Goal: Task Accomplishment & Management: Complete application form

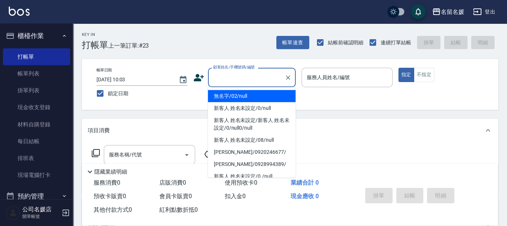
type input "無名字/02/null"
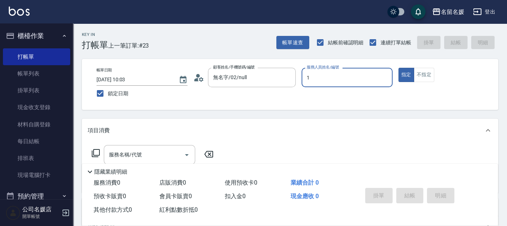
type input "13"
type button "true"
type input "支援-13"
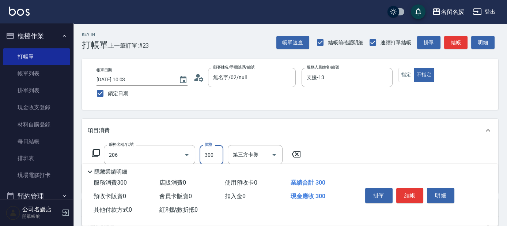
type input "洗髮[300](206)"
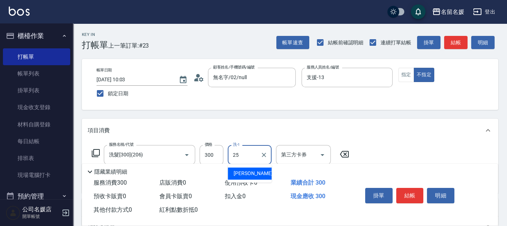
type input "[PERSON_NAME]-25"
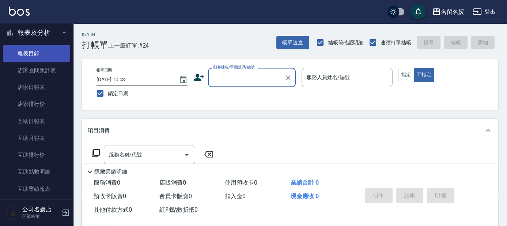
scroll to position [199, 0]
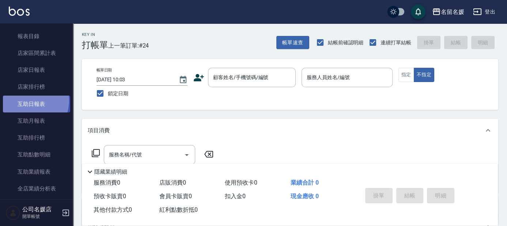
click at [26, 100] on link "互助日報表" at bounding box center [36, 103] width 67 height 17
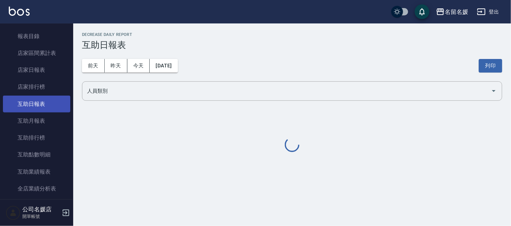
click at [26, 100] on link "互助日報表" at bounding box center [36, 103] width 67 height 17
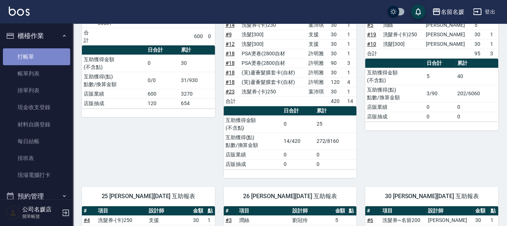
click at [38, 59] on link "打帳單" at bounding box center [36, 56] width 67 height 17
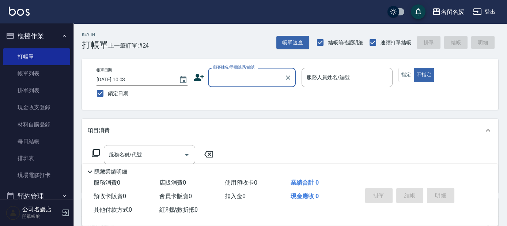
click at [268, 78] on input "顧客姓名/手機號碼/編號" at bounding box center [246, 77] width 70 height 13
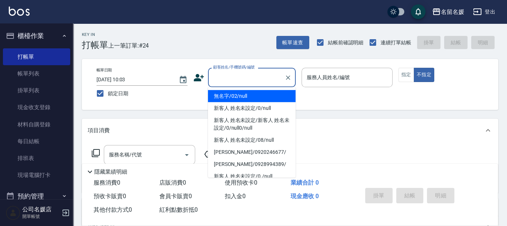
click at [249, 94] on li "無名字/02/null" at bounding box center [252, 96] width 88 height 12
click at [338, 75] on label "服務人員姓名/編號" at bounding box center [328, 77] width 43 height 7
click at [338, 75] on input "服務人員姓名/編號" at bounding box center [347, 77] width 85 height 13
type input "無名字/02/null"
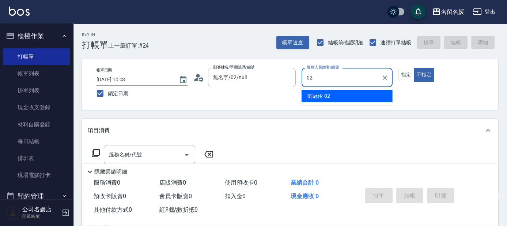
type input "[PERSON_NAME]-02"
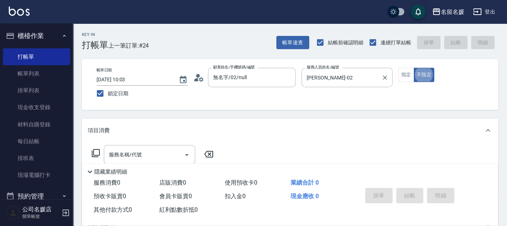
type button "false"
click at [163, 155] on input "服務名稱/代號" at bounding box center [144, 154] width 74 height 13
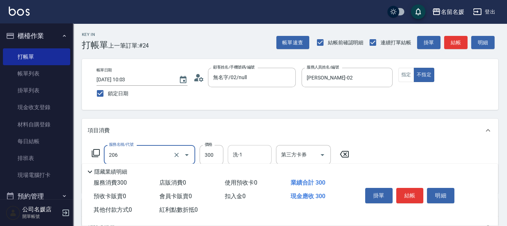
click at [259, 151] on input "洗-1" at bounding box center [249, 154] width 37 height 13
type input "洗髮[300](206)"
type input "[PERSON_NAME]-26"
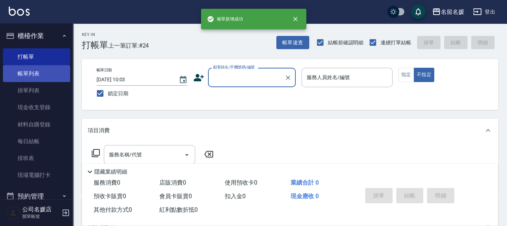
click at [51, 74] on link "帳單列表" at bounding box center [36, 73] width 67 height 17
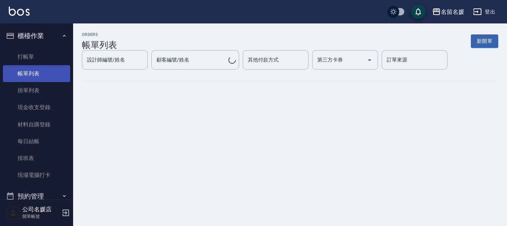
click at [51, 74] on link "帳單列表" at bounding box center [36, 73] width 67 height 17
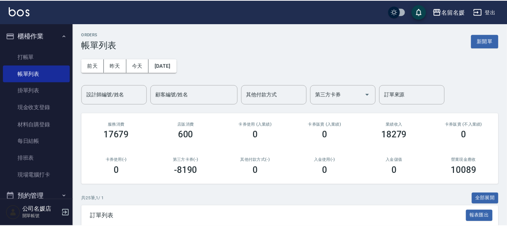
scroll to position [133, 0]
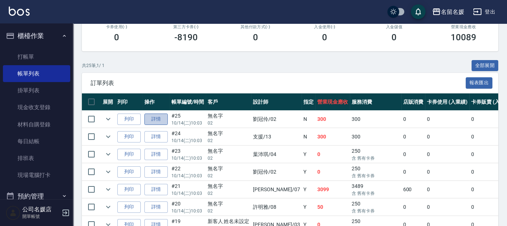
click at [154, 120] on link "詳情" at bounding box center [156, 118] width 23 height 11
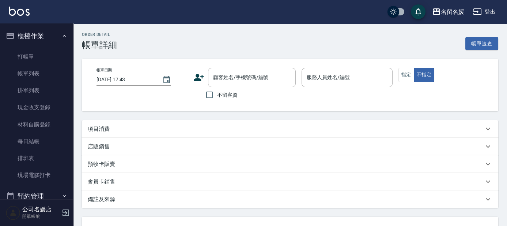
type input "[DATE] 10:03"
type input "[PERSON_NAME]-02"
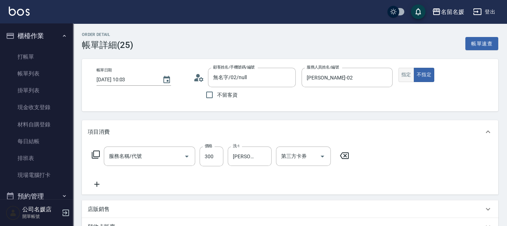
type input "無名字/02/null"
type input "洗髮[300](206)"
click at [404, 75] on button "指定" at bounding box center [407, 75] width 16 height 14
type button "true"
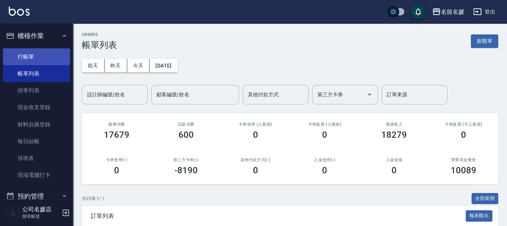
click at [23, 55] on link "打帳單" at bounding box center [36, 56] width 67 height 17
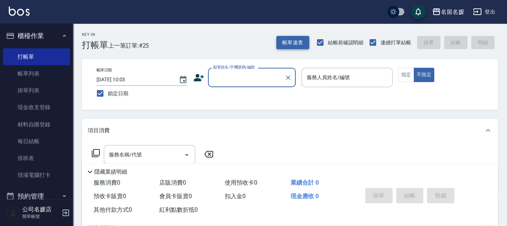
click at [292, 42] on button "帳單速查" at bounding box center [293, 43] width 33 height 14
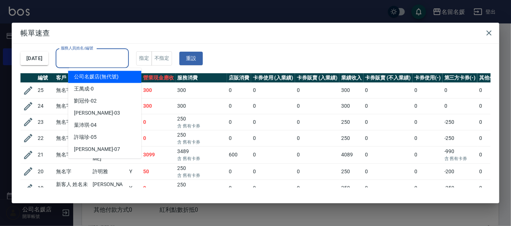
click at [106, 58] on input "服務人員姓名/編號" at bounding box center [92, 58] width 67 height 13
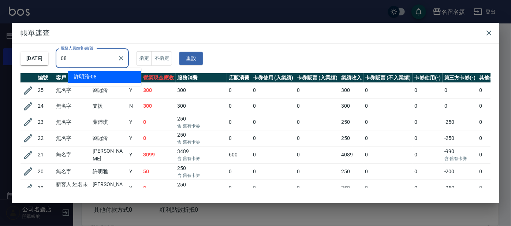
click at [122, 77] on div "[PERSON_NAME]-08" at bounding box center [104, 77] width 73 height 12
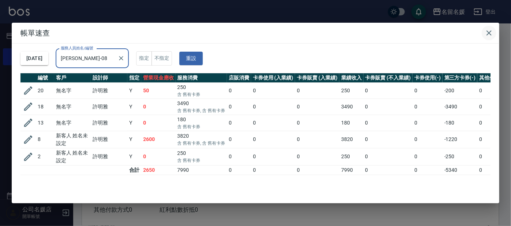
type input "[PERSON_NAME]-08"
click at [487, 32] on icon "button" at bounding box center [488, 33] width 9 height 9
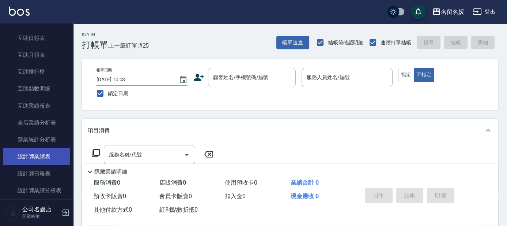
scroll to position [266, 0]
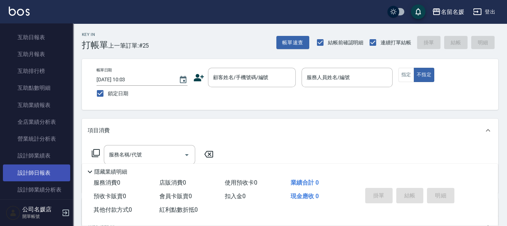
click at [36, 169] on link "設計師日報表" at bounding box center [36, 172] width 67 height 17
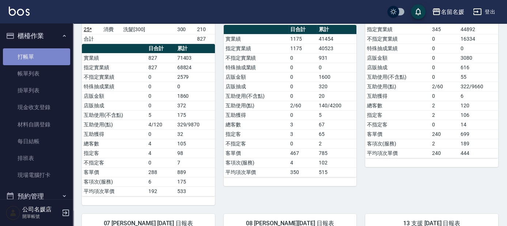
click at [49, 55] on link "打帳單" at bounding box center [36, 56] width 67 height 17
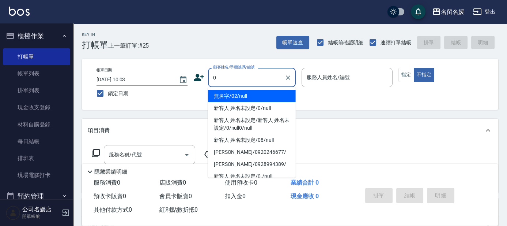
type input "0"
type input "04"
type button "false"
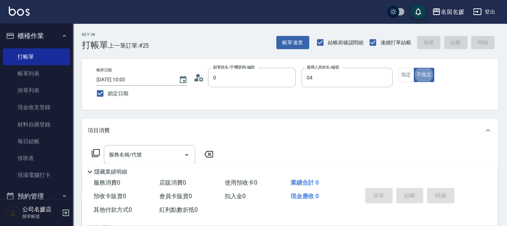
type input "無名字/02/null"
type input "[PERSON_NAME]-04"
type input "新客人 姓名未設定/0/null"
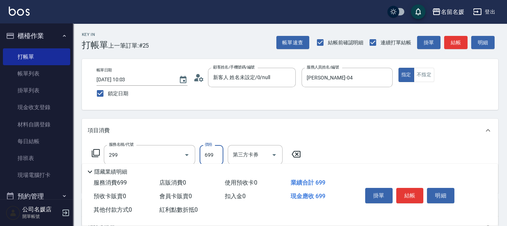
type input "滾珠洗髮699(299)"
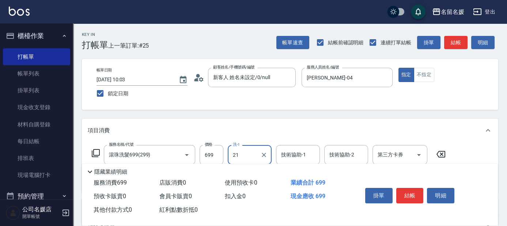
type input "21"
type input "2"
type input "[PERSON_NAME]-21"
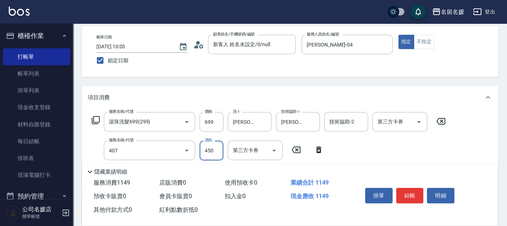
type input "剪髮(450)(407)"
click at [345, 84] on div "Key In 打帳單 上一筆訂單:#25 帳單速查 結帳前確認明細 連續打單結帳 掛單 結帳 明細 帳單日期 [DATE] 10:03 鎖定日期 顧客姓名/手…" at bounding box center [290, 171] width 434 height 363
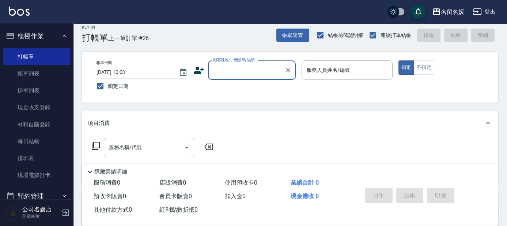
scroll to position [0, 0]
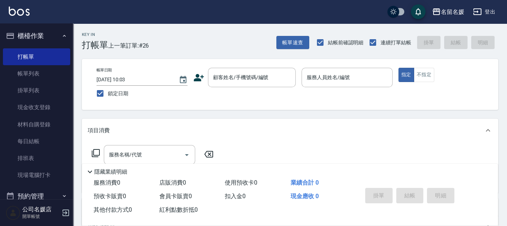
drag, startPoint x: 48, startPoint y: 74, endPoint x: 225, endPoint y: 127, distance: 184.7
click at [48, 74] on link "帳單列表" at bounding box center [36, 73] width 67 height 17
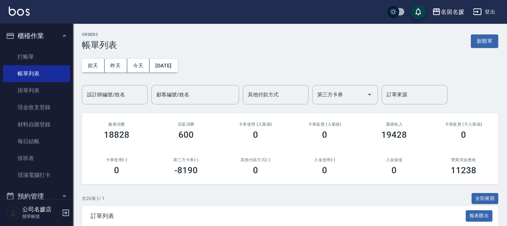
scroll to position [133, 0]
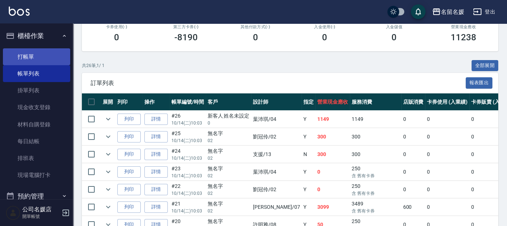
click at [28, 56] on link "打帳單" at bounding box center [36, 56] width 67 height 17
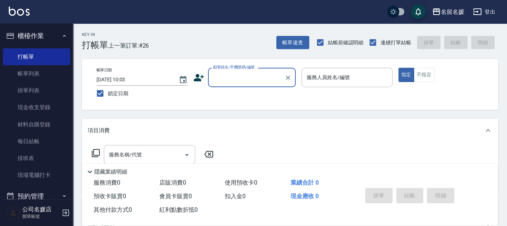
click at [229, 71] on input "顧客姓名/手機號碼/編號" at bounding box center [246, 77] width 70 height 13
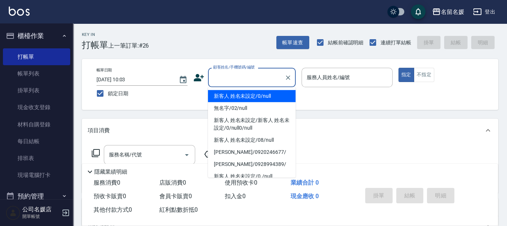
click at [243, 99] on li "新客人 姓名未設定/0/null" at bounding box center [252, 96] width 88 height 12
type input "新客人 姓名未設定/0/null"
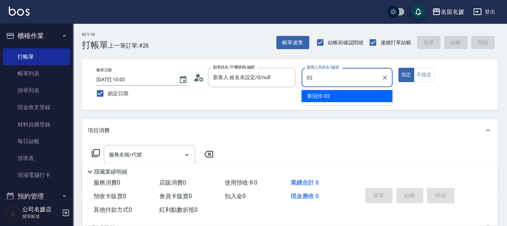
type input "02"
type button "true"
type input "[PERSON_NAME]-02"
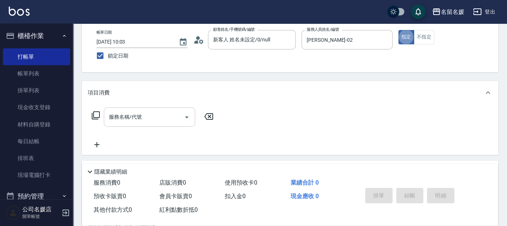
scroll to position [66, 0]
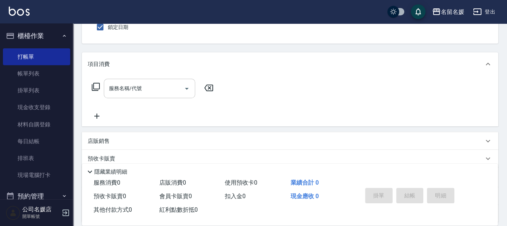
click at [146, 89] on input "服務名稱/代號" at bounding box center [144, 88] width 74 height 13
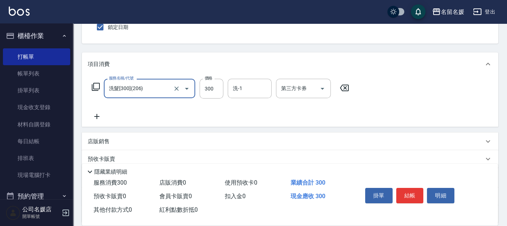
type input "洗髮[300](206)"
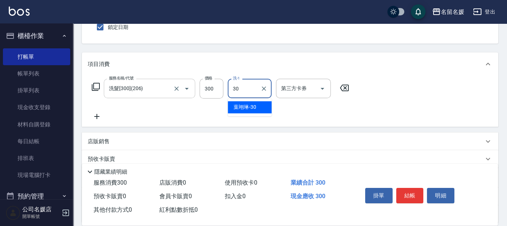
type input "[PERSON_NAME]-30"
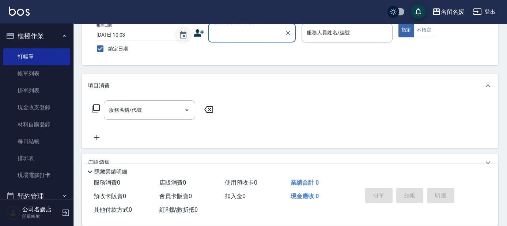
scroll to position [0, 0]
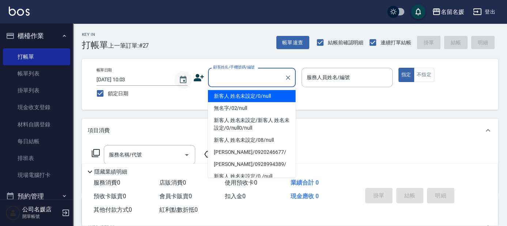
type input "1"
type input "新客人 姓名未設定/0/null"
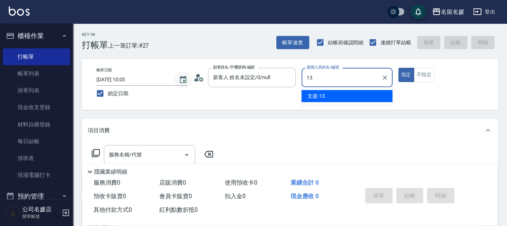
type input "支援-13"
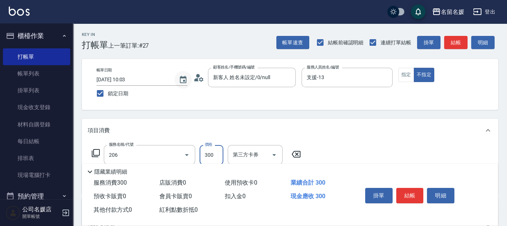
type input "洗髮[300](206)"
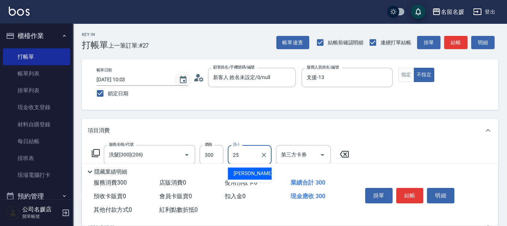
type input "[PERSON_NAME]-25"
type input "潤絲(801)"
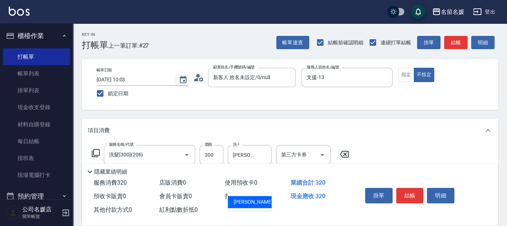
type input "[PERSON_NAME]-25"
